Goal: Task Accomplishment & Management: Use online tool/utility

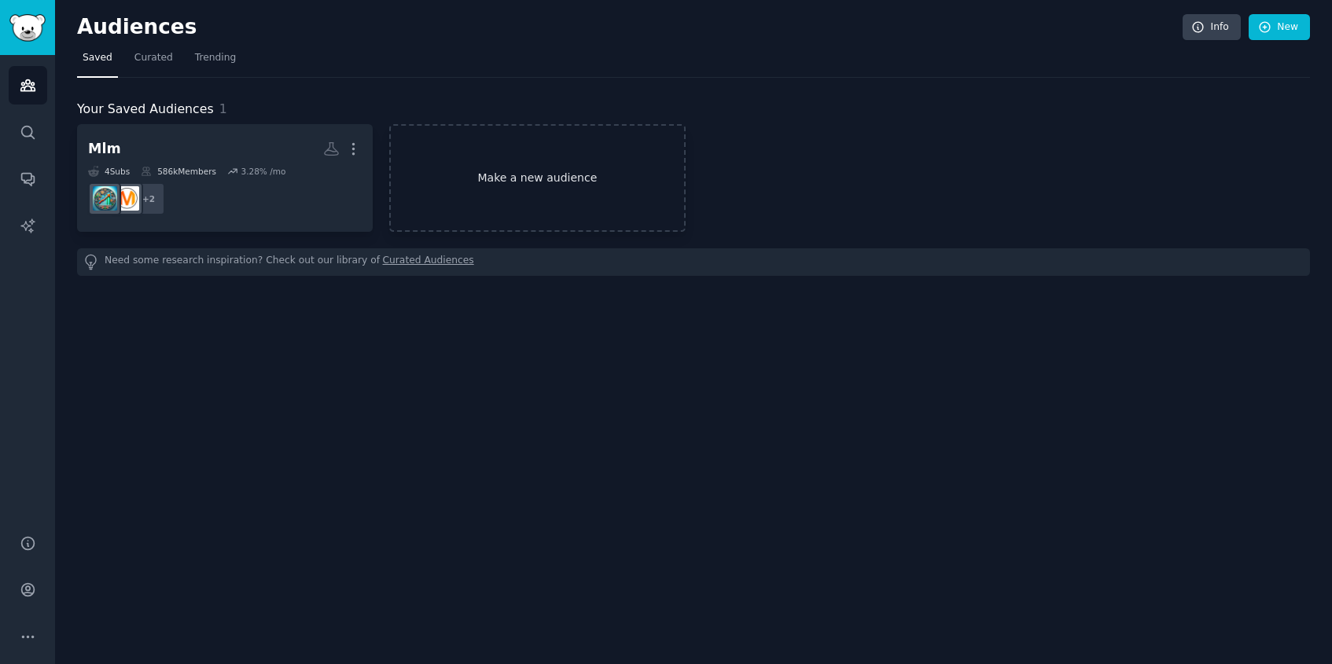
click at [597, 182] on link "Make a new audience" at bounding box center [537, 178] width 296 height 108
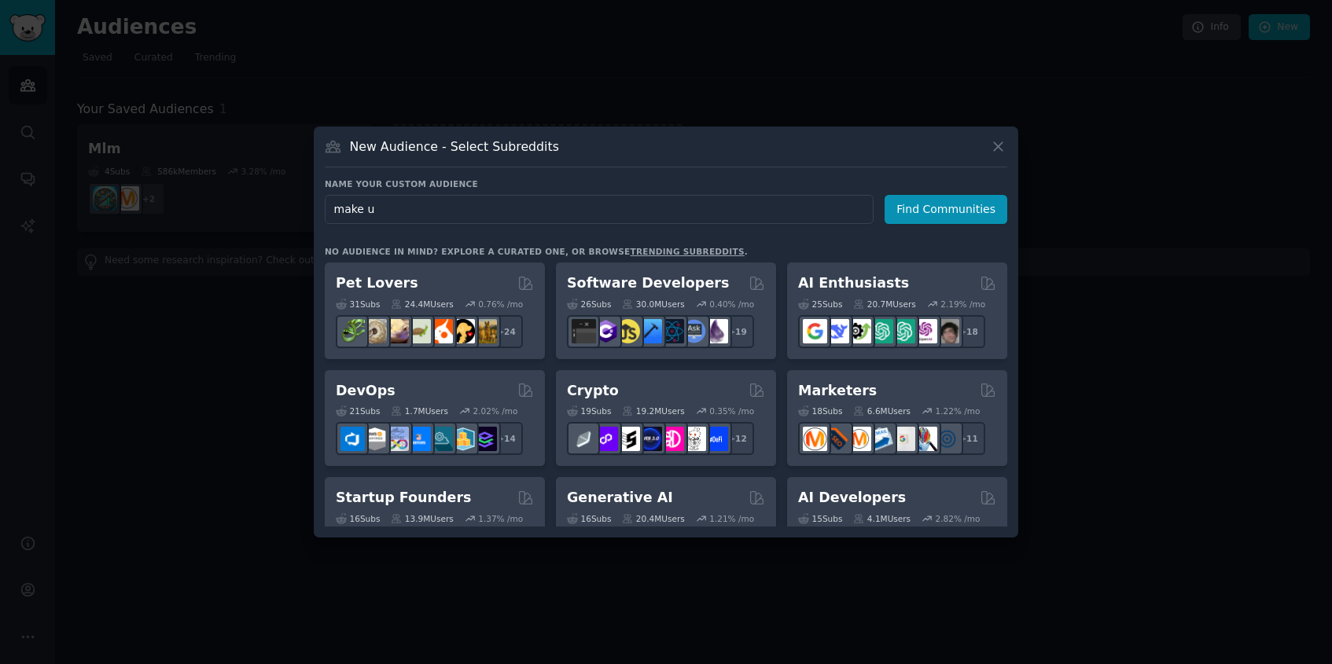
type input "make up"
click button "Find Communities" at bounding box center [945, 209] width 123 height 29
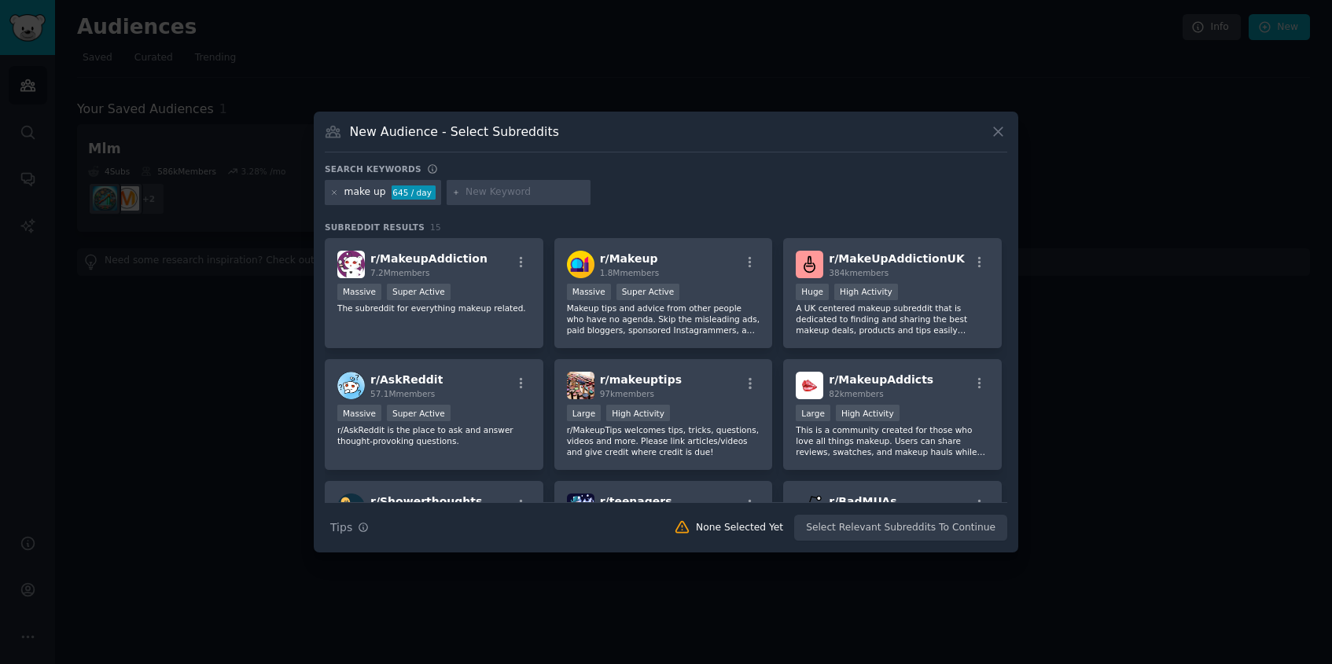
click at [362, 200] on div "make up 645 / day" at bounding box center [383, 192] width 116 height 25
click at [339, 194] on div "make up 645 / day" at bounding box center [383, 192] width 116 height 25
click at [1006, 133] on button at bounding box center [998, 132] width 18 height 18
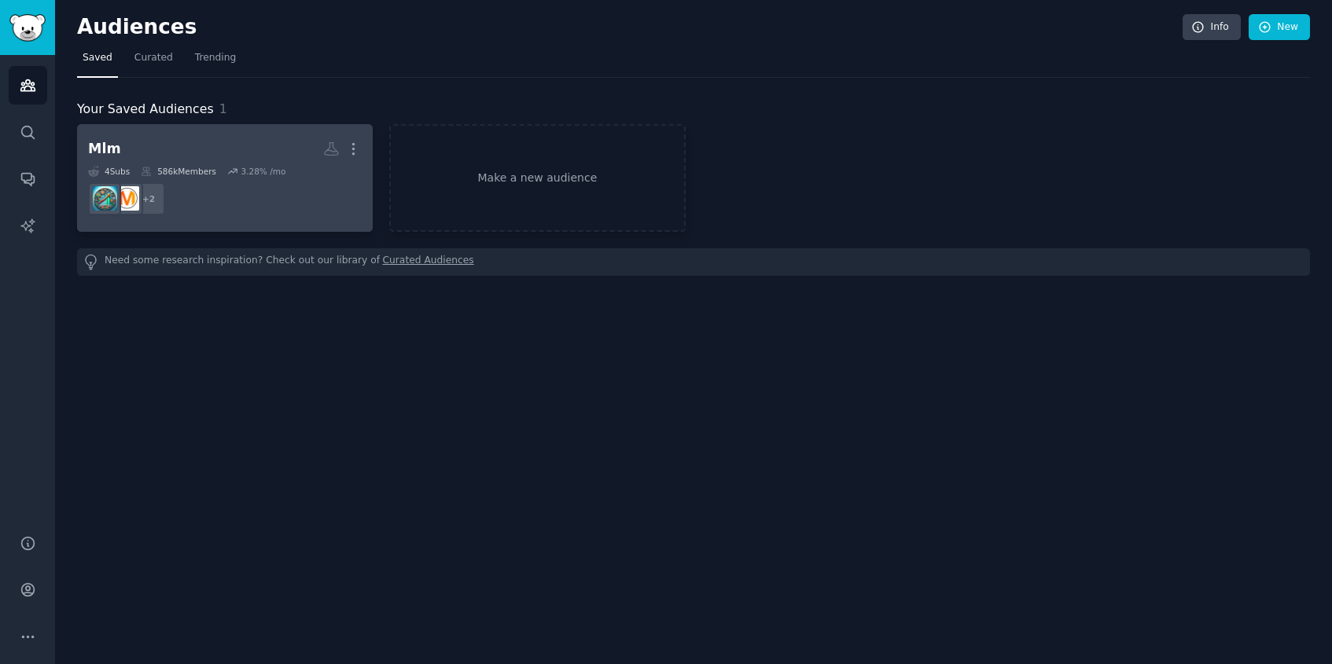
click at [173, 181] on dd "r/AffiliateMarket, r/MLM + 2" at bounding box center [225, 199] width 274 height 44
